Goal: Task Accomplishment & Management: Manage account settings

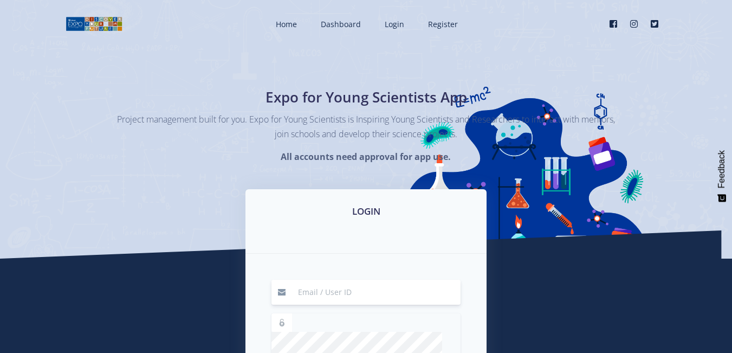
click at [385, 290] on input at bounding box center [376, 292] width 169 height 25
click at [300, 249] on div "LOGIN" at bounding box center [365, 221] width 241 height 64
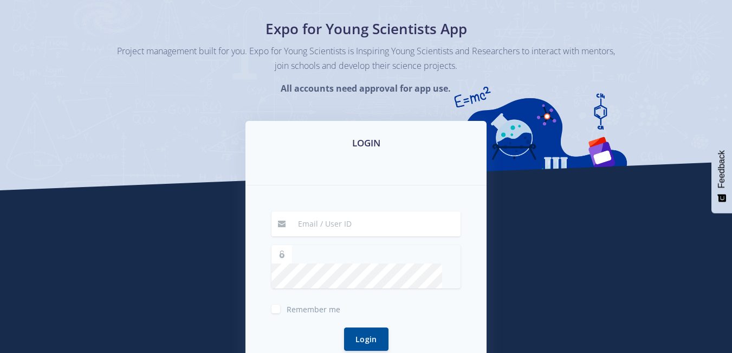
scroll to position [173, 0]
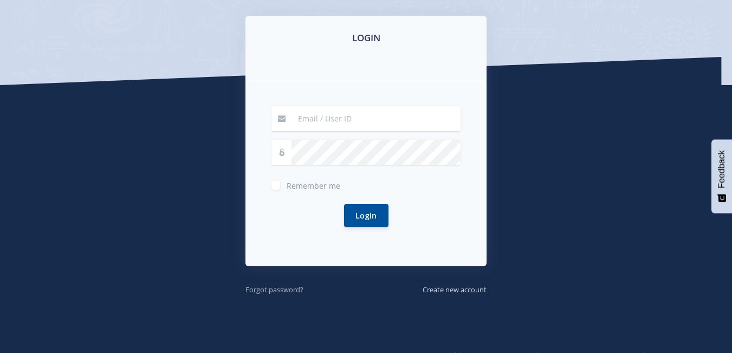
click at [276, 286] on small "Forgot password?" at bounding box center [274, 290] width 58 height 10
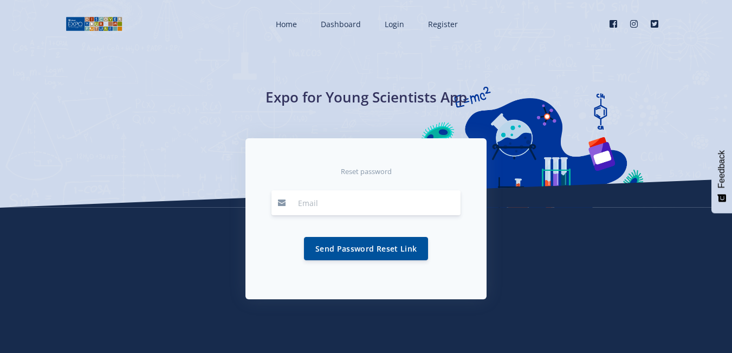
click at [344, 195] on input "email" at bounding box center [376, 202] width 169 height 25
click at [363, 254] on button "Send Password Reset Link" at bounding box center [366, 247] width 124 height 23
click at [440, 201] on input "thomasmaseko34@gmail.com" at bounding box center [376, 202] width 169 height 25
type input "thomasmaseko34@gmail.com"
click at [372, 248] on button "Send Password Reset Link" at bounding box center [366, 247] width 124 height 23
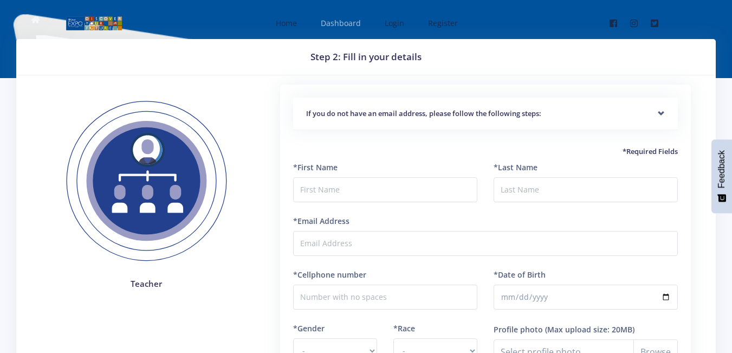
click at [360, 35] on link "Dashboard" at bounding box center [340, 23] width 60 height 29
